Goal: Task Accomplishment & Management: Complete application form

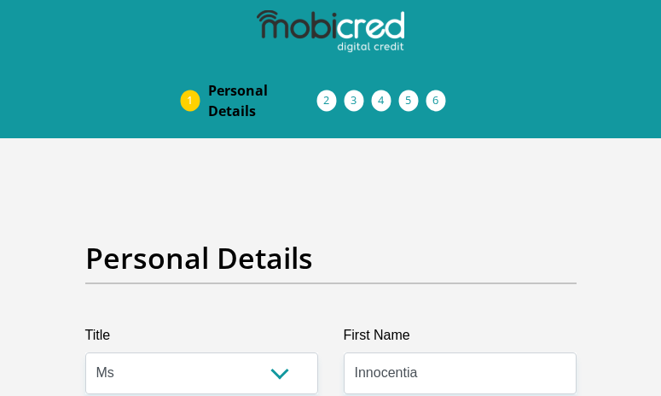
select select "Ms"
select select "1"
select select "ZAF"
select select "[DATE]"
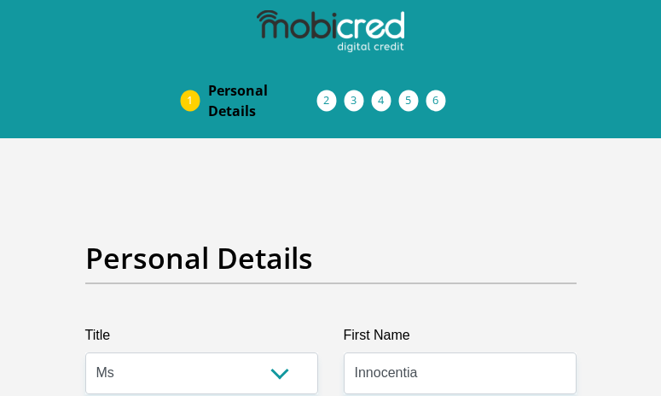
select select "2"
select select "Gauteng"
select select "4"
select select "Rented"
select select "17"
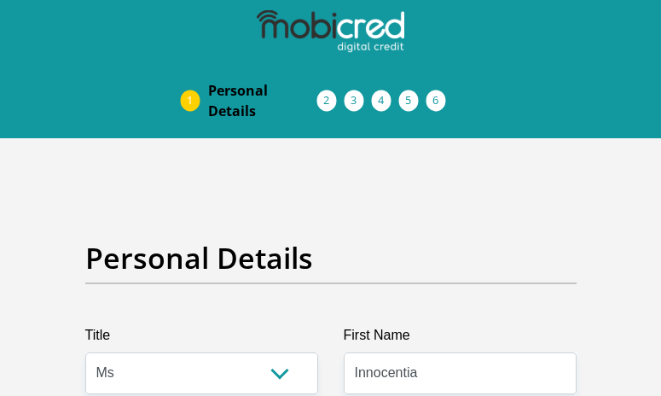
select select "Office Staff/Clerk"
select select "60"
select select "1"
